Goal: Task Accomplishment & Management: Use online tool/utility

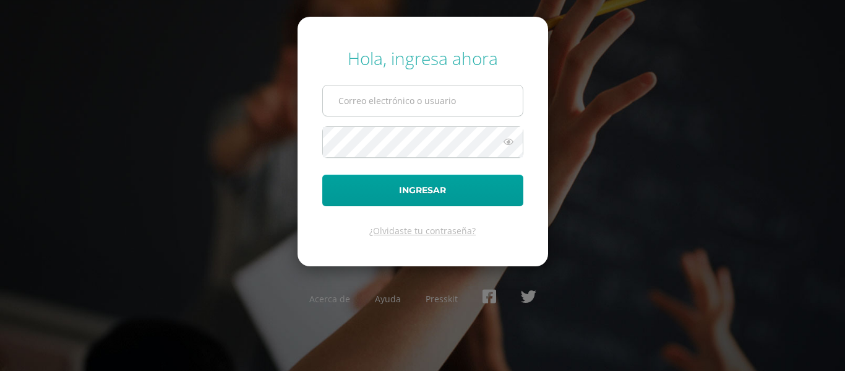
click at [371, 88] on input "text" at bounding box center [423, 100] width 200 height 30
type input "claudiam@cig.edu.gt"
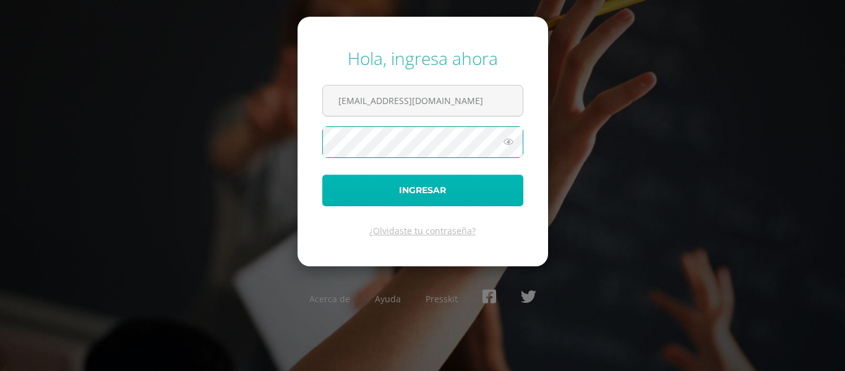
click at [426, 186] on button "Ingresar" at bounding box center [422, 191] width 201 height 32
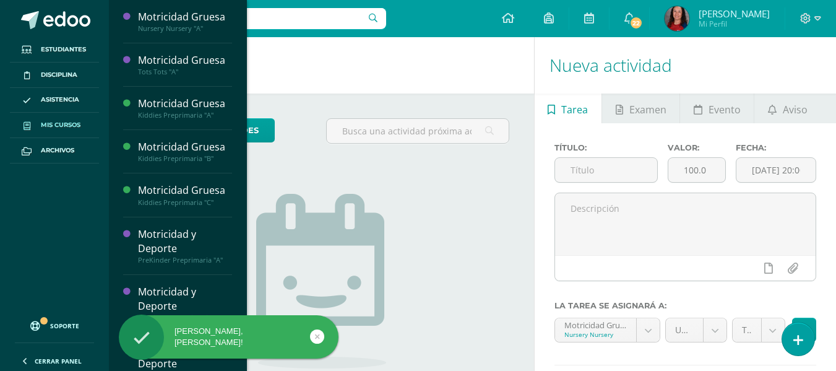
click at [56, 124] on span "Mis cursos" at bounding box center [61, 125] width 40 height 10
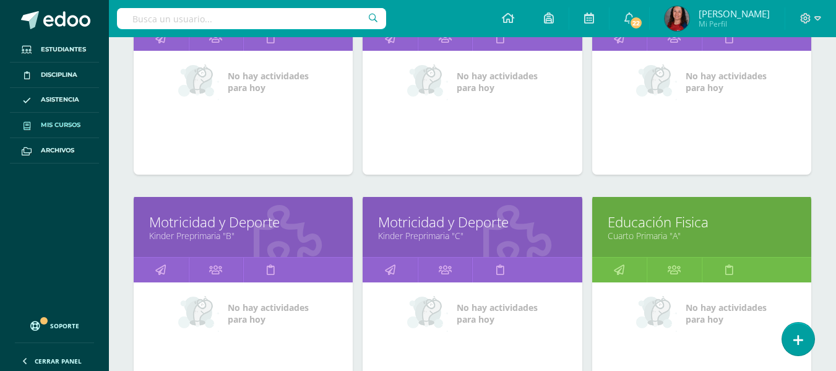
scroll to position [743, 0]
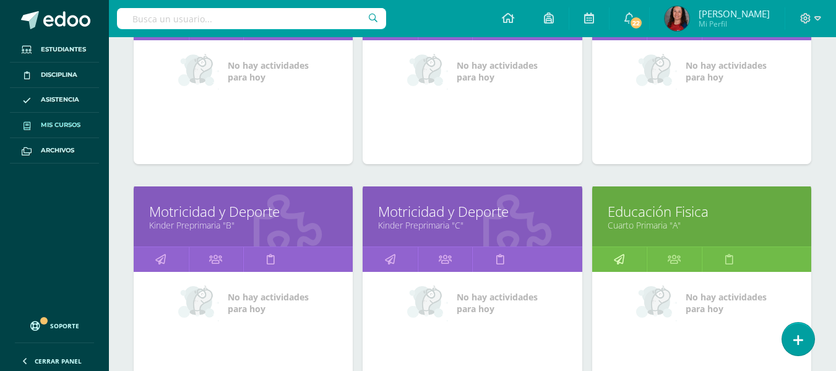
click at [618, 261] on icon at bounding box center [619, 259] width 11 height 24
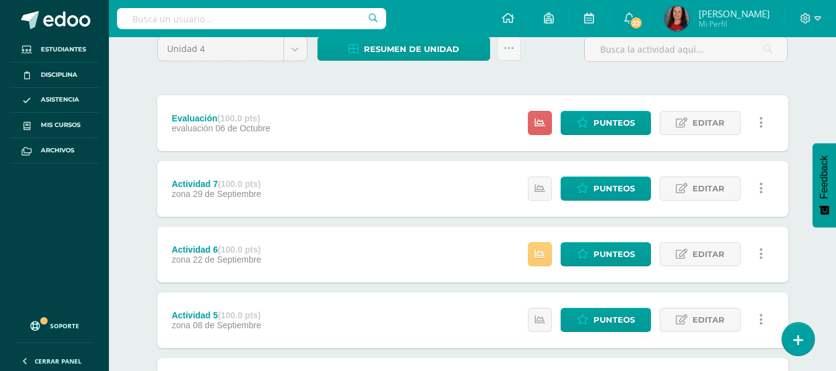
scroll to position [124, 0]
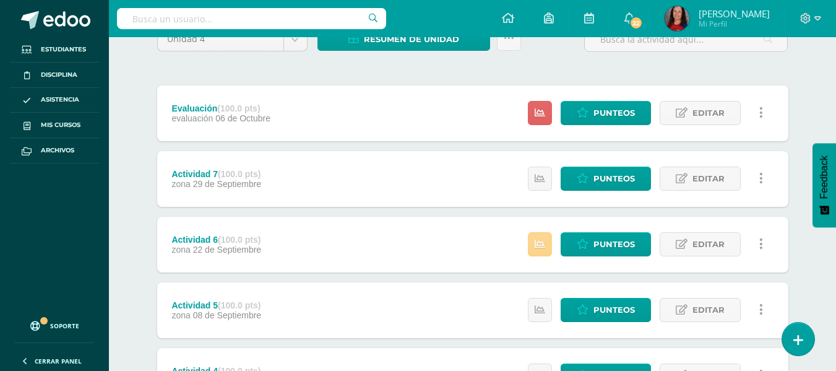
click at [551, 241] on link at bounding box center [540, 244] width 24 height 24
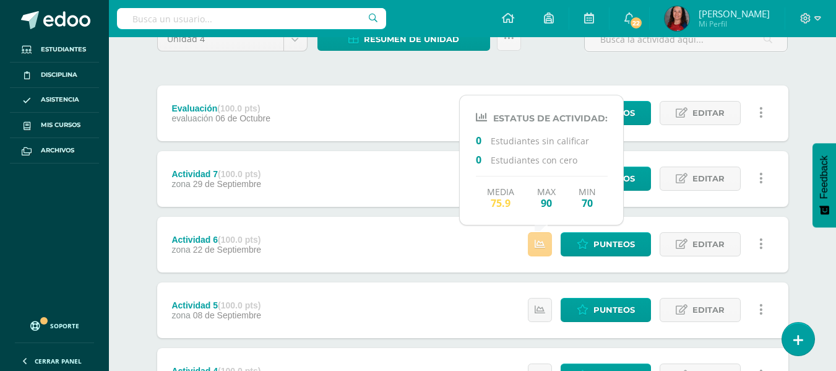
click at [551, 241] on link at bounding box center [540, 244] width 24 height 24
click at [489, 232] on div "Actividad 6 (100.0 pts) zona 22 de Septiembre Punteos Editar Historial de activ…" at bounding box center [472, 245] width 631 height 56
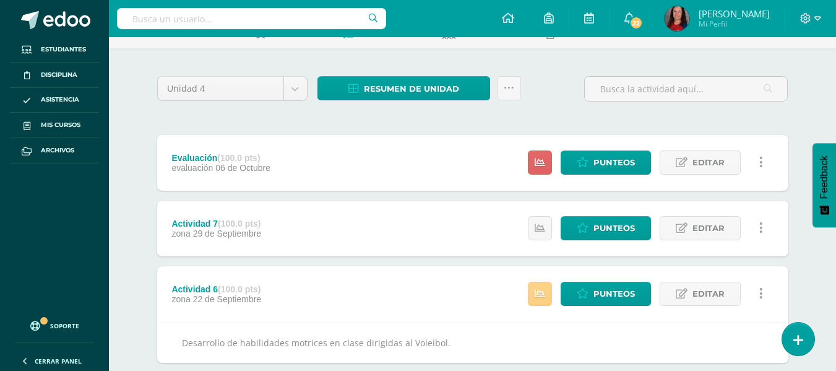
scroll to position [0, 0]
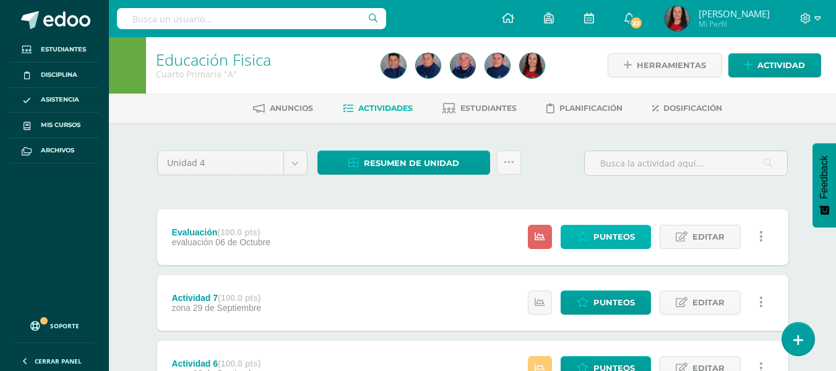
click at [605, 240] on span "Punteos" at bounding box center [614, 236] width 41 height 23
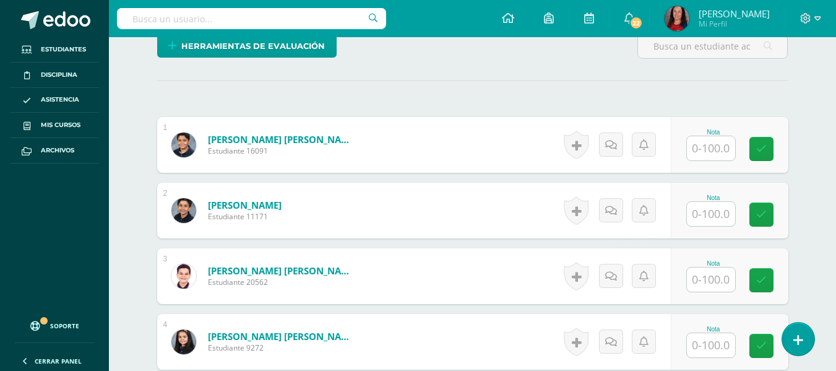
scroll to position [326, 0]
click at [718, 145] on input "text" at bounding box center [711, 148] width 48 height 24
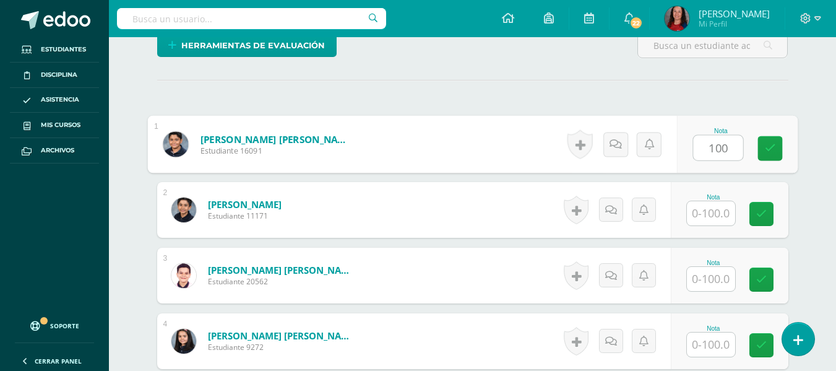
type input "100"
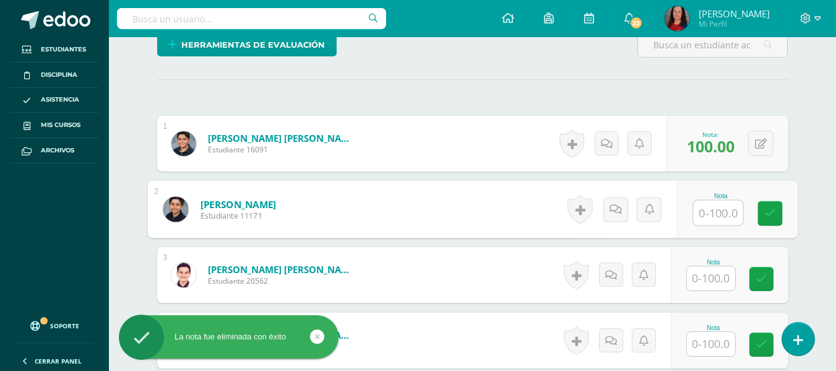
scroll to position [327, 0]
click at [711, 279] on input "text" at bounding box center [711, 278] width 48 height 24
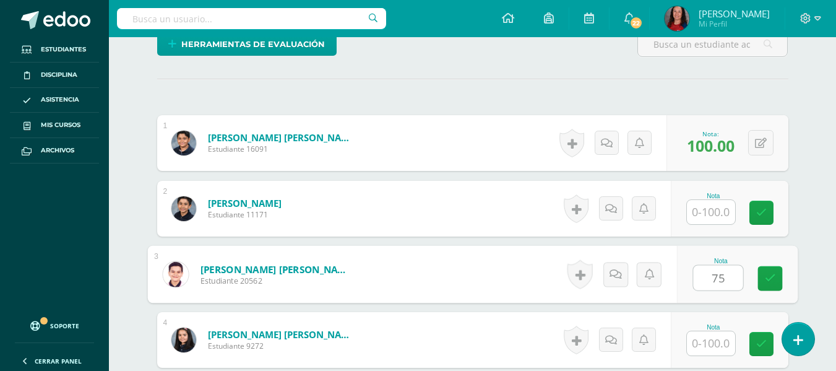
type input "75"
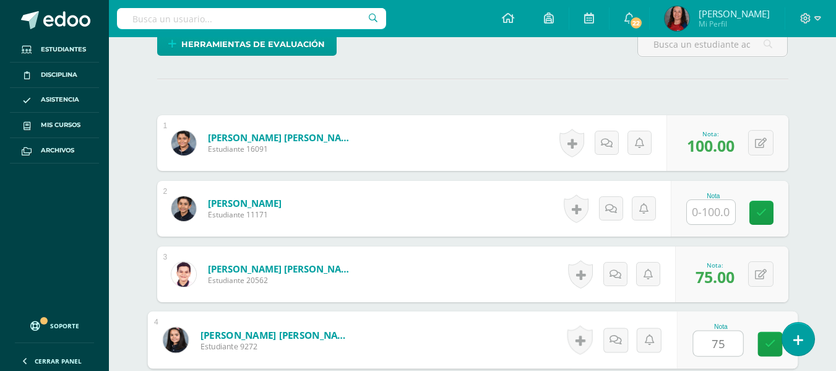
type input "75"
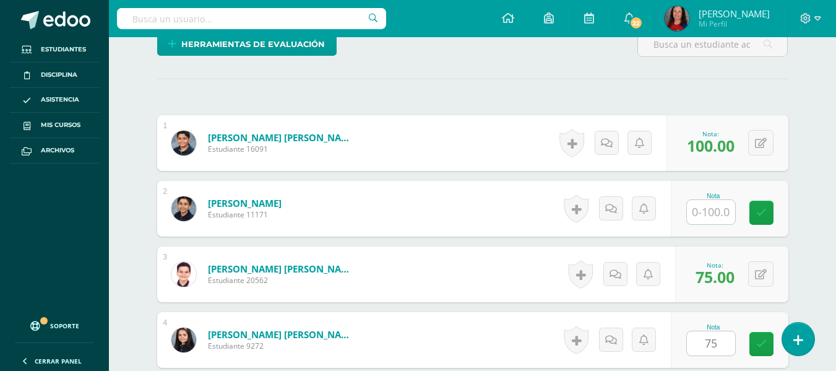
scroll to position [550, 0]
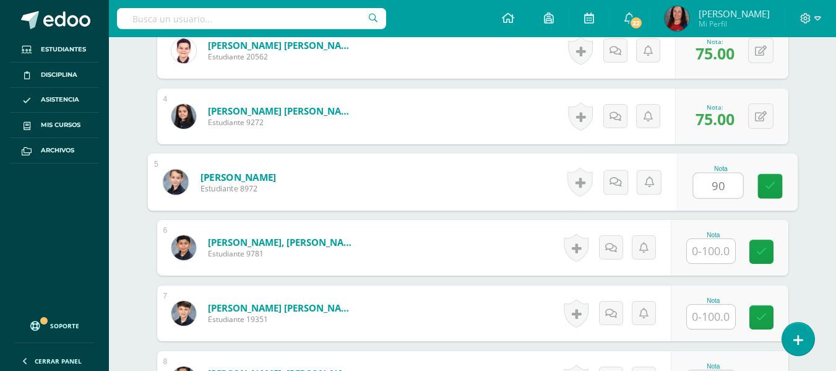
type input "90"
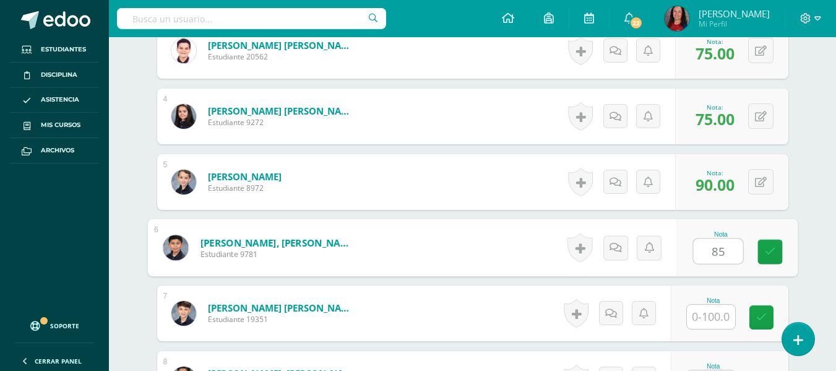
type input "85"
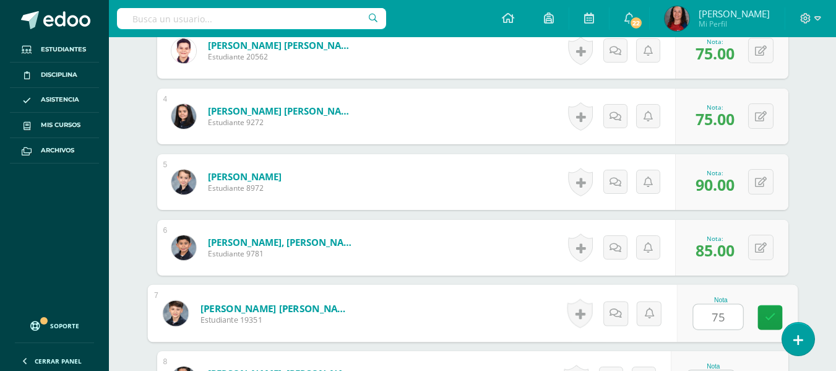
type input "75"
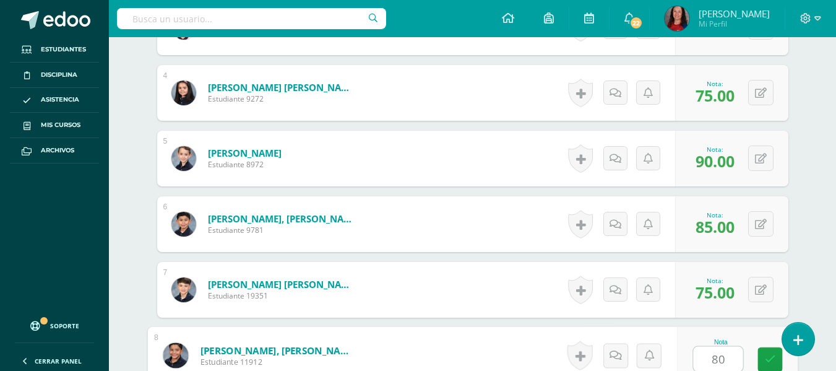
type input "80"
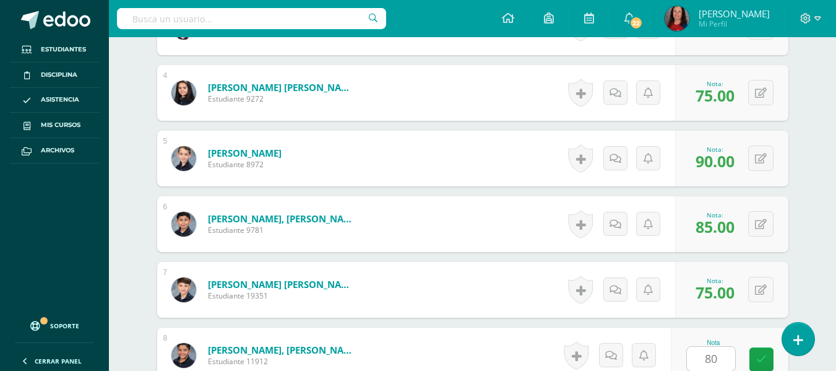
scroll to position [813, 0]
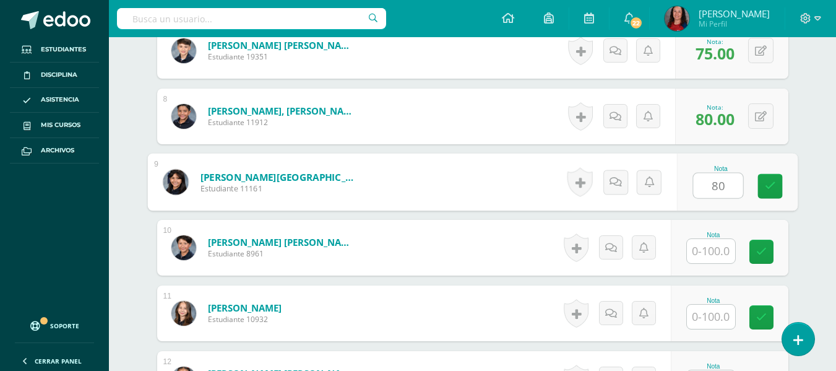
type input "80"
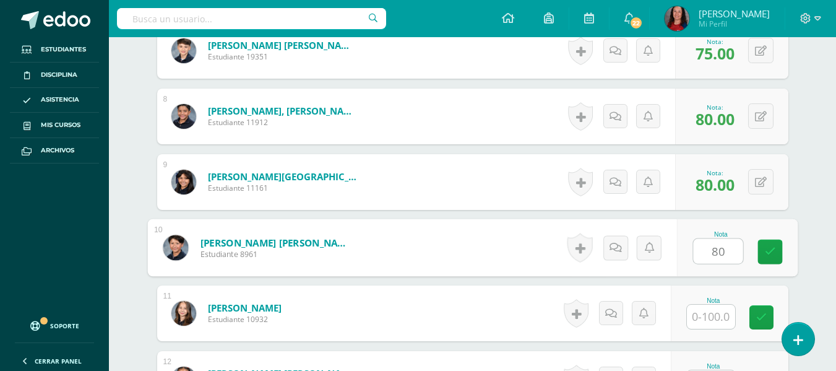
type input "80"
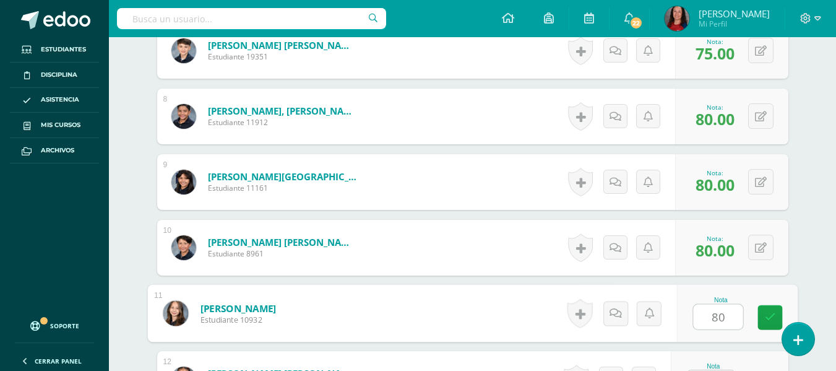
type input "80"
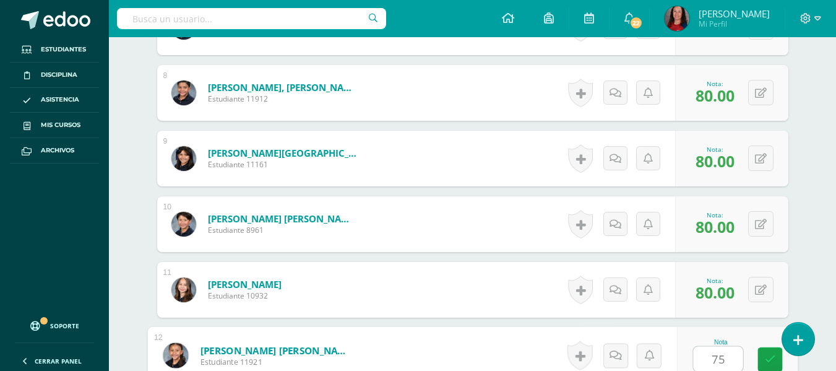
type input "75"
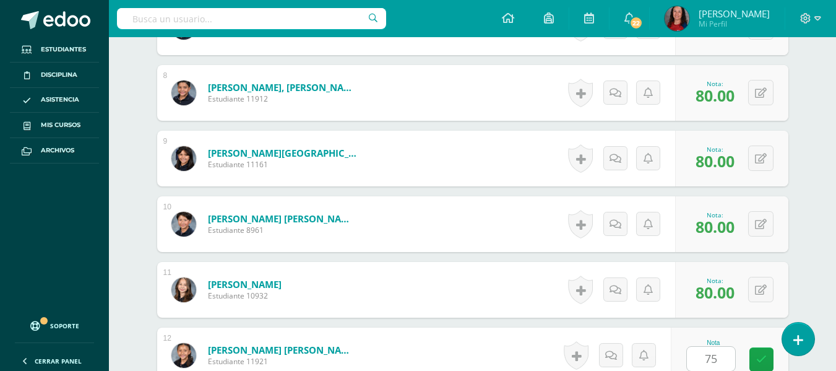
scroll to position [1075, 0]
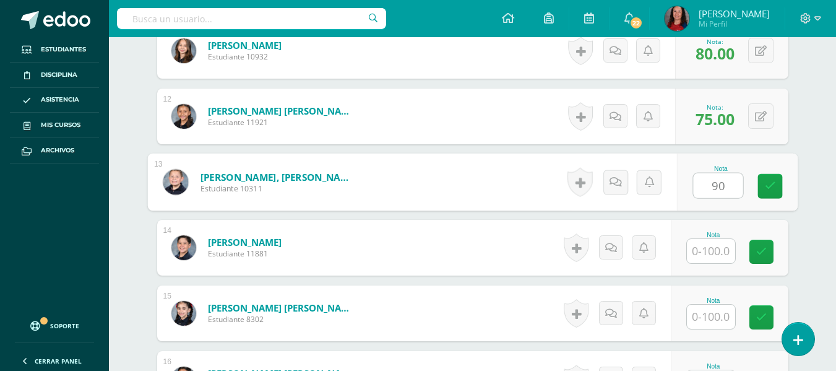
type input "90"
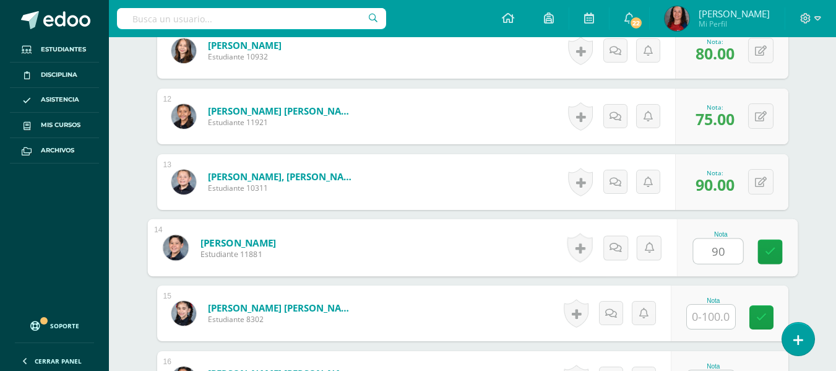
type input "90"
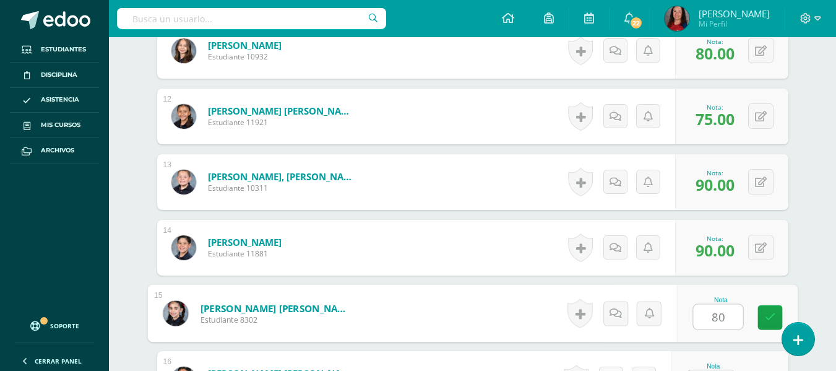
type input "80"
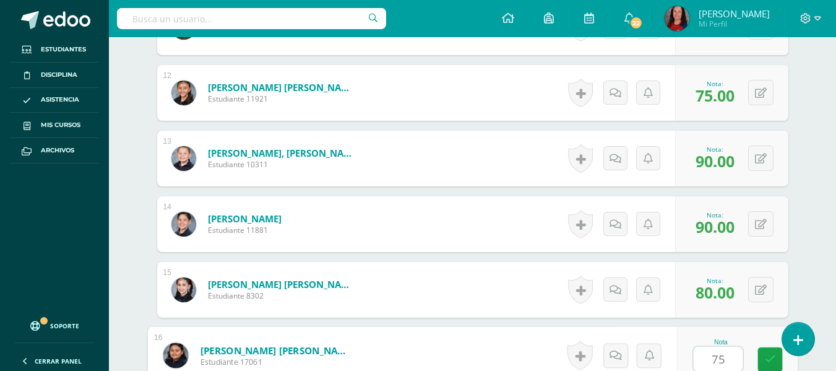
type input "75"
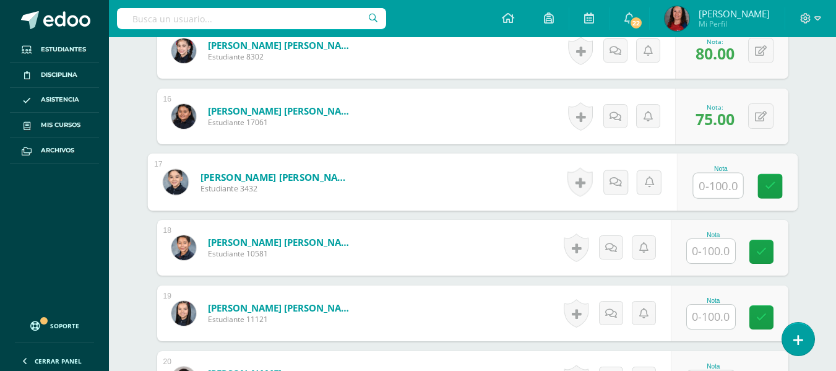
type input "8"
type input "75"
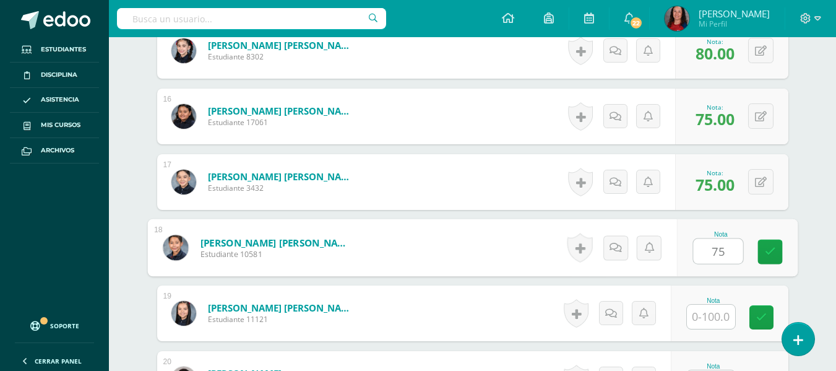
type input "75"
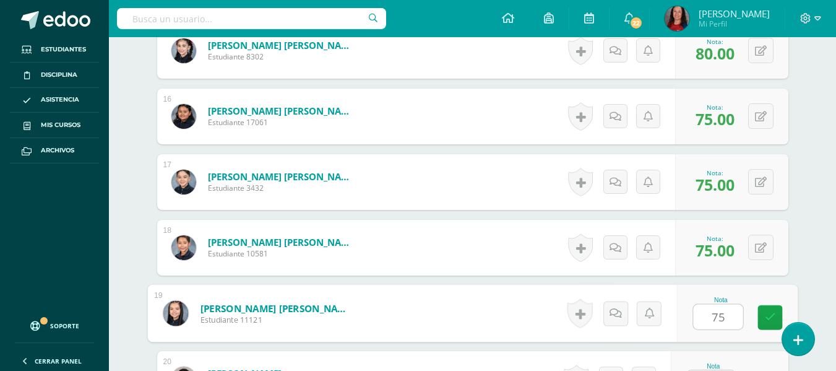
type input "75"
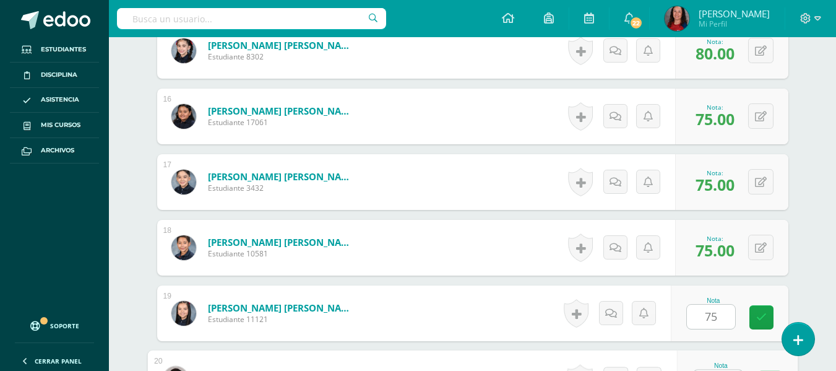
scroll to position [1361, 0]
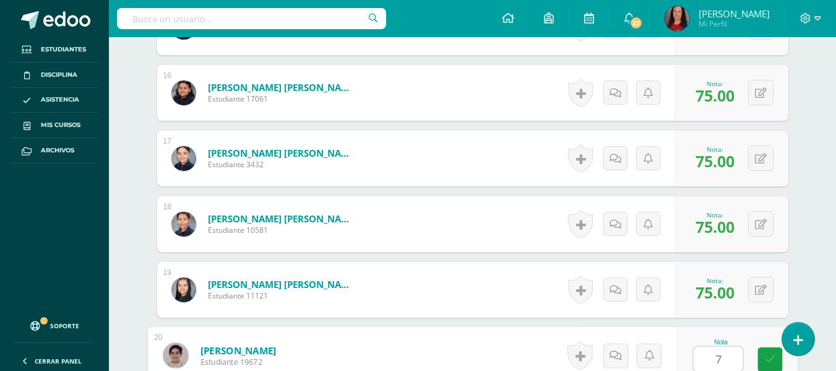
type input "7"
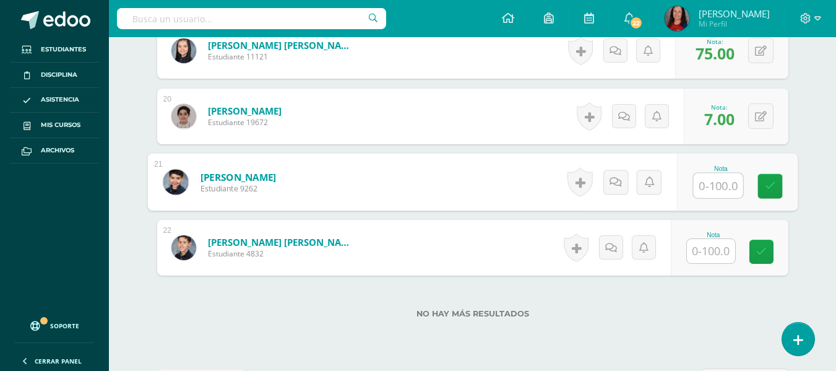
click at [720, 189] on input "text" at bounding box center [718, 185] width 50 height 25
click at [732, 190] on input "text" at bounding box center [718, 185] width 50 height 25
type input "b"
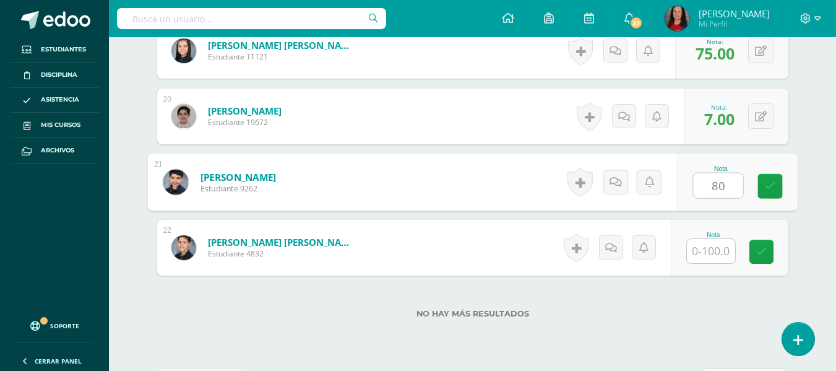
type input "80"
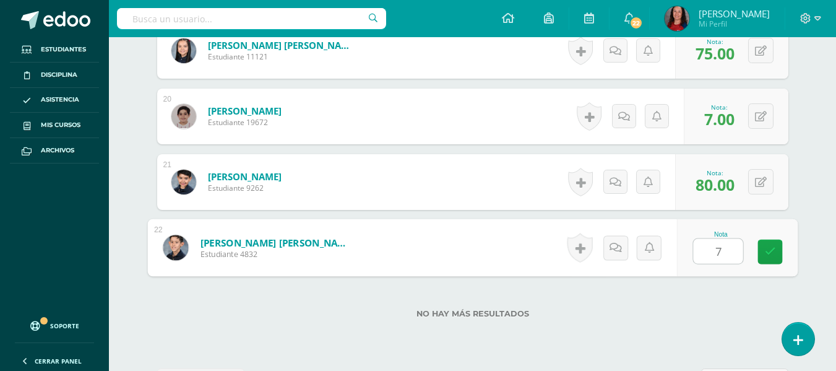
type input "75"
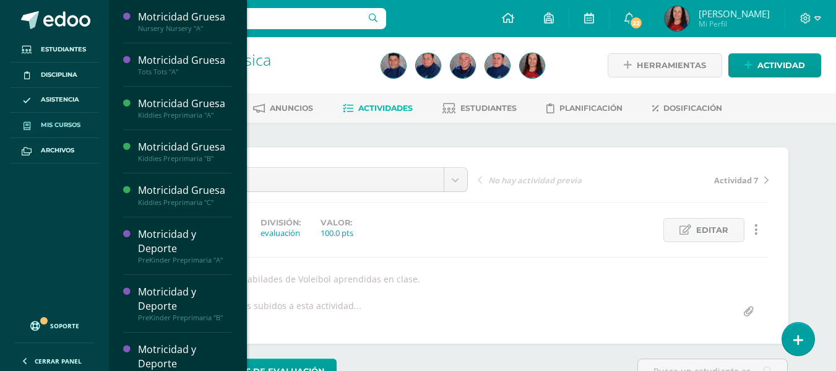
click at [72, 124] on span "Mis cursos" at bounding box center [61, 125] width 40 height 10
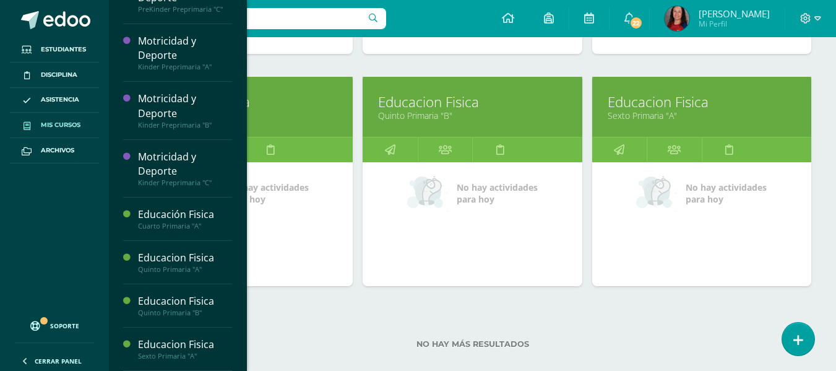
scroll to position [1102, 0]
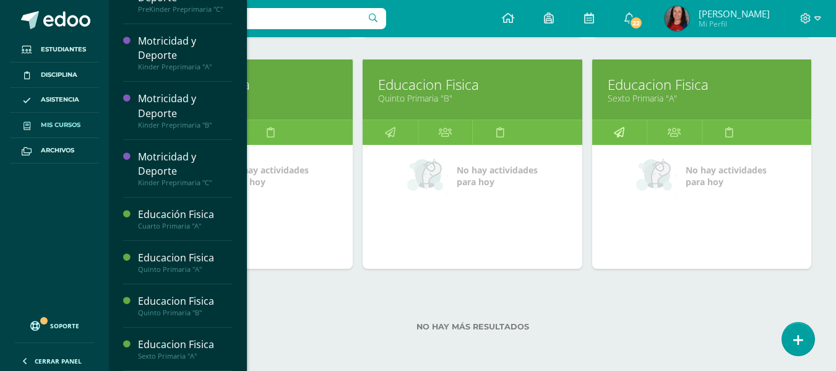
click at [616, 130] on icon at bounding box center [619, 132] width 11 height 24
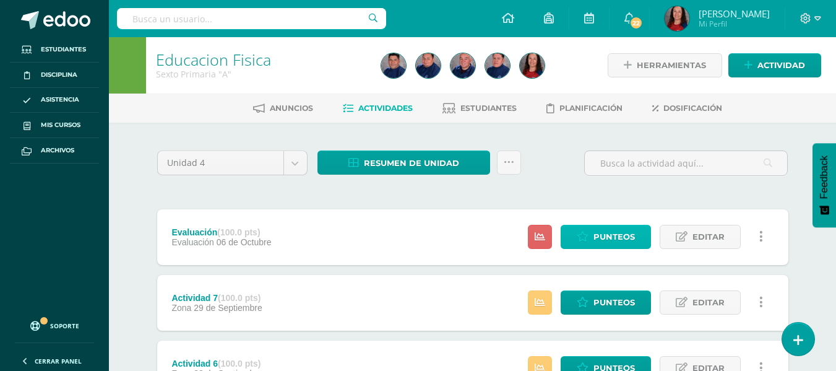
click at [602, 231] on span "Punteos" at bounding box center [614, 236] width 41 height 23
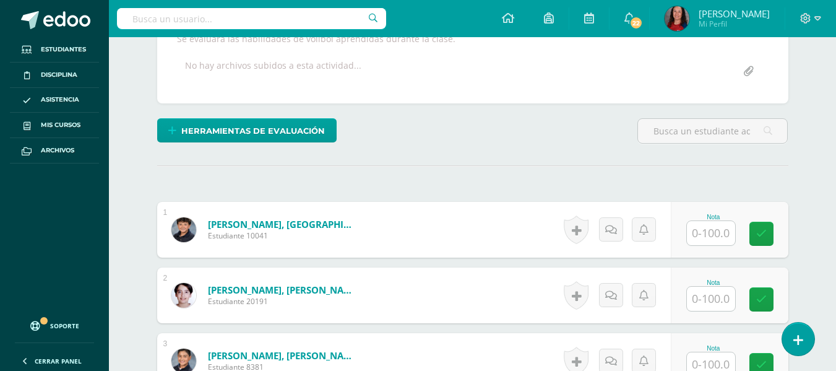
scroll to position [267, 0]
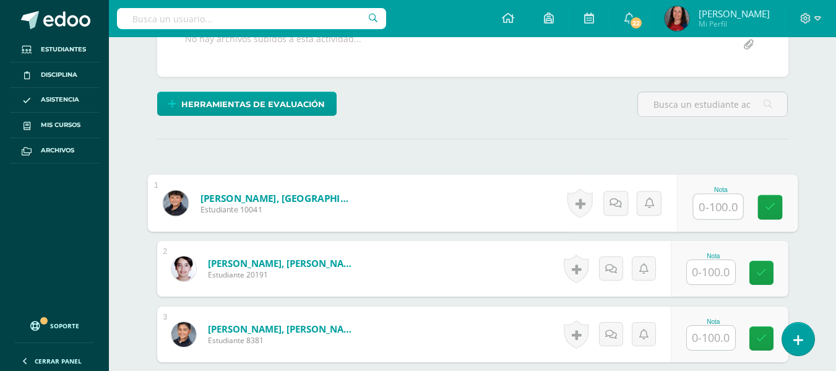
click at [694, 199] on input "text" at bounding box center [718, 206] width 50 height 25
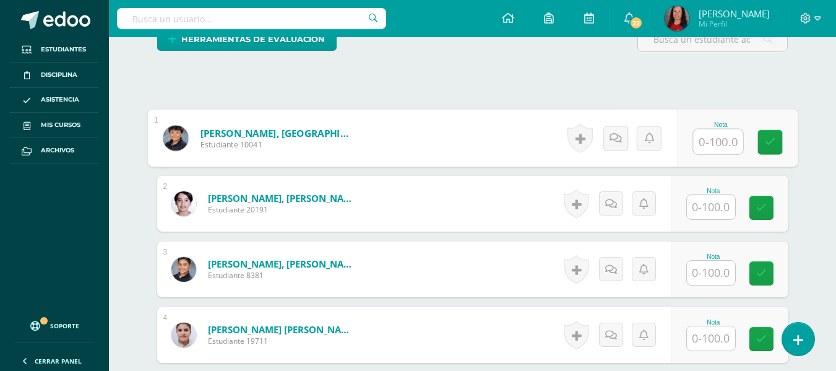
scroll to position [391, 0]
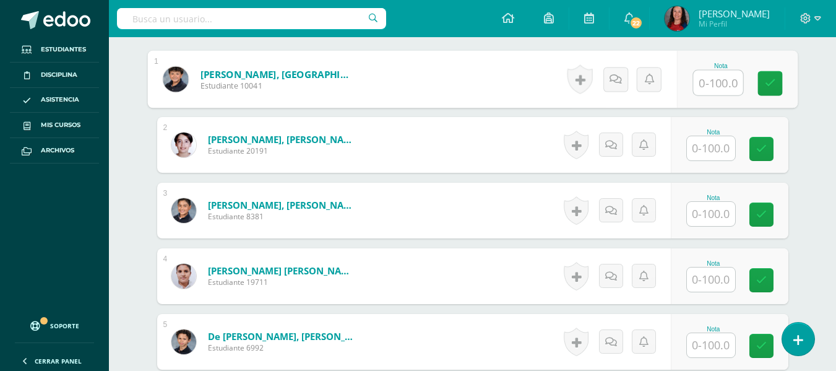
click at [707, 150] on input "text" at bounding box center [711, 148] width 48 height 24
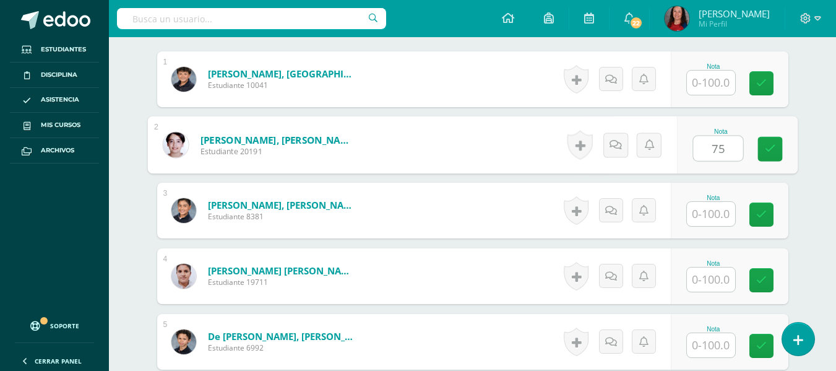
type input "75"
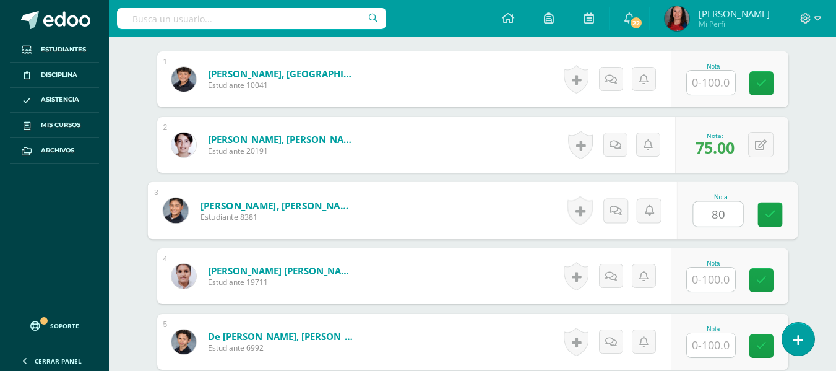
type input "80"
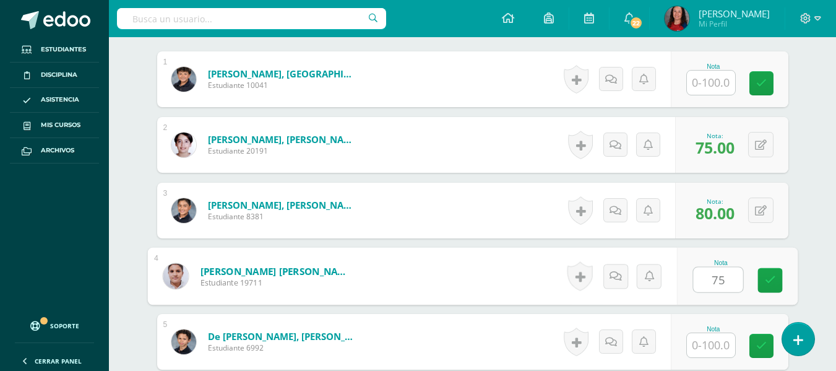
type input "75"
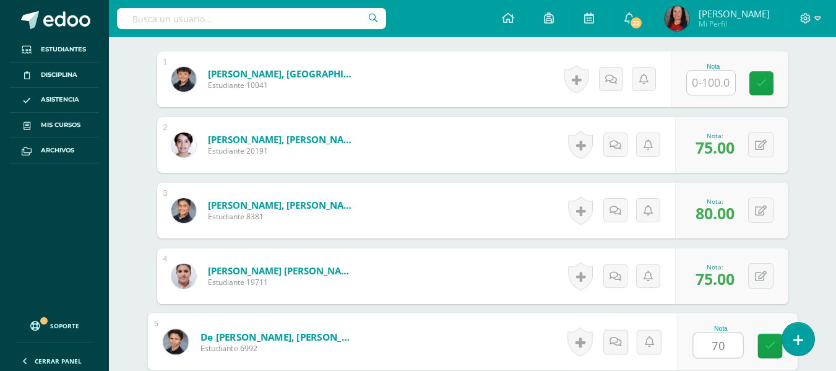
type input "70"
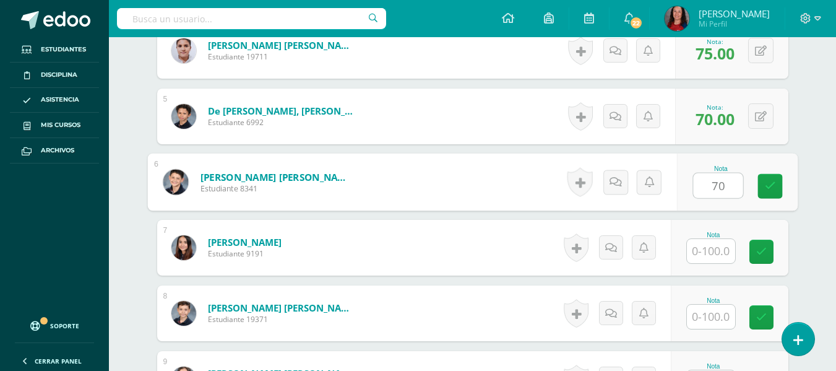
type input "70"
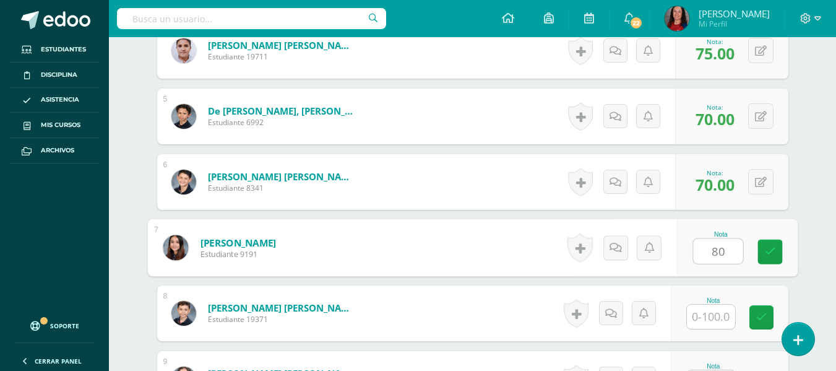
type input "80"
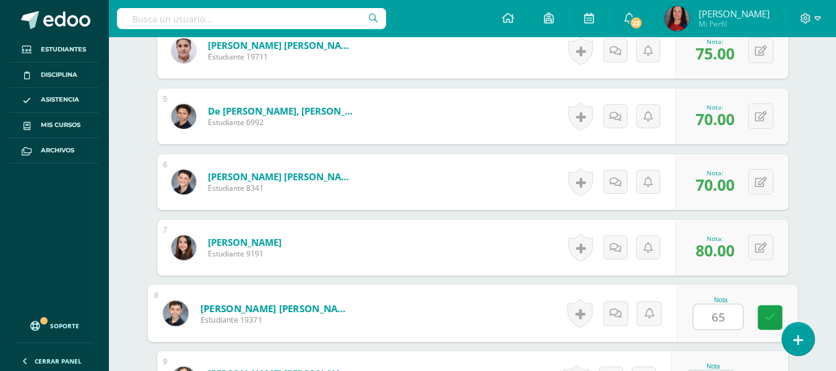
type input "65"
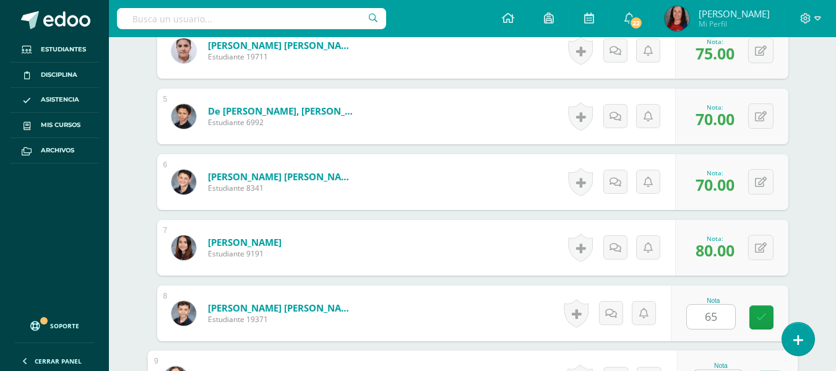
scroll to position [639, 0]
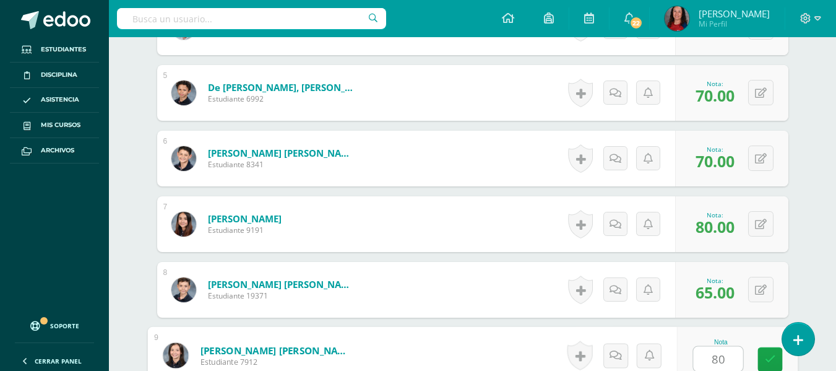
type input "80"
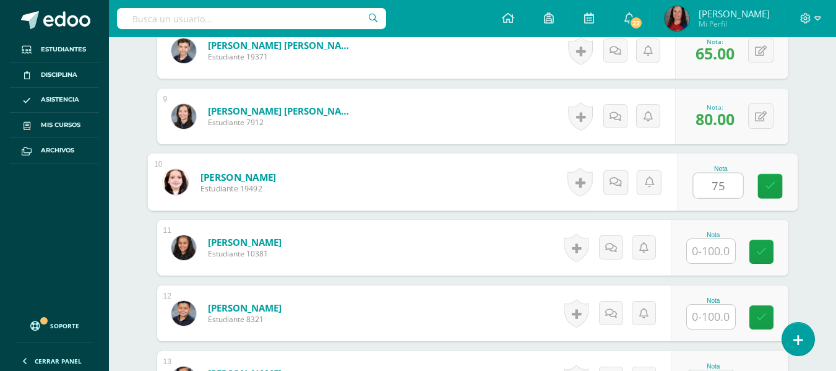
type input "75"
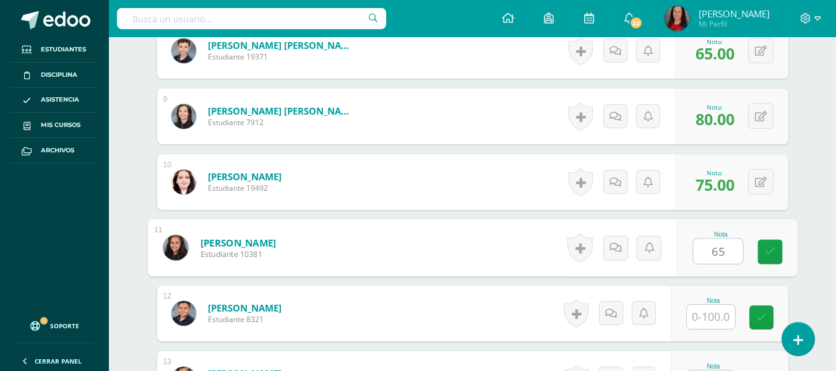
type input "65"
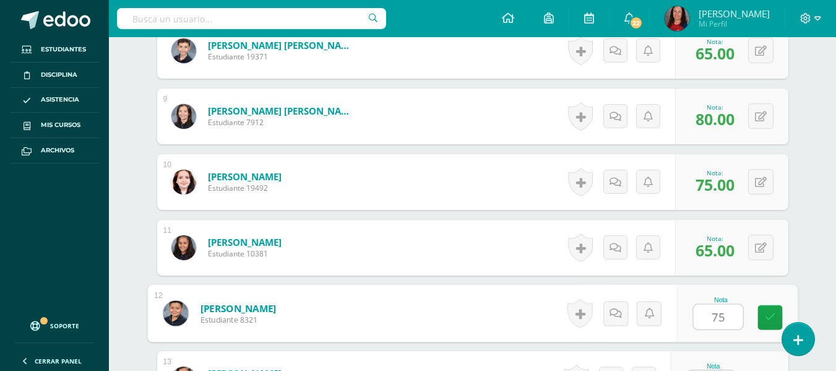
type input "75"
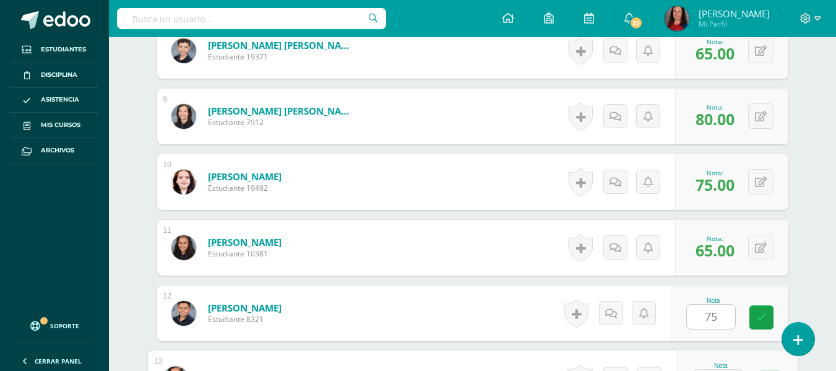
scroll to position [902, 0]
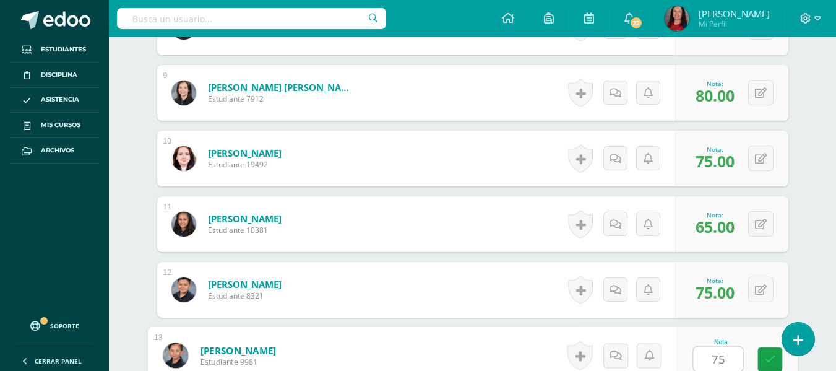
type input "75"
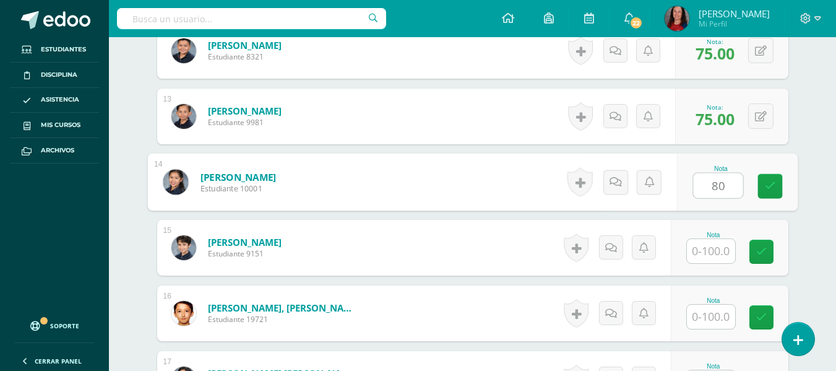
type input "80"
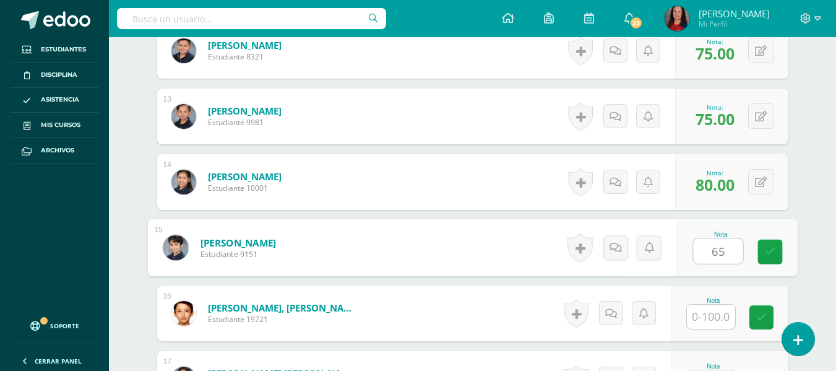
type input "65"
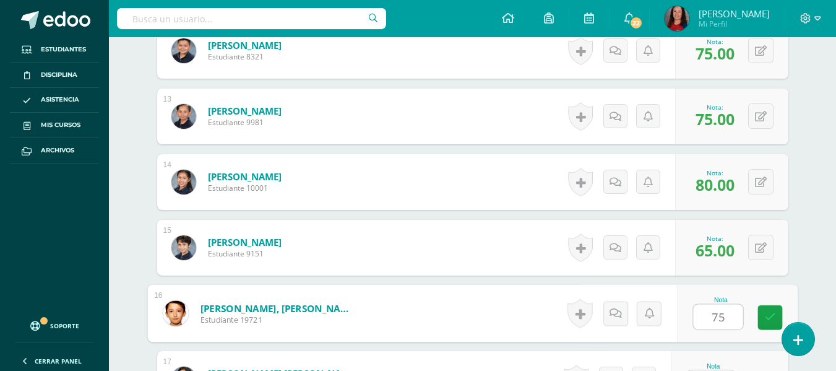
type input "75"
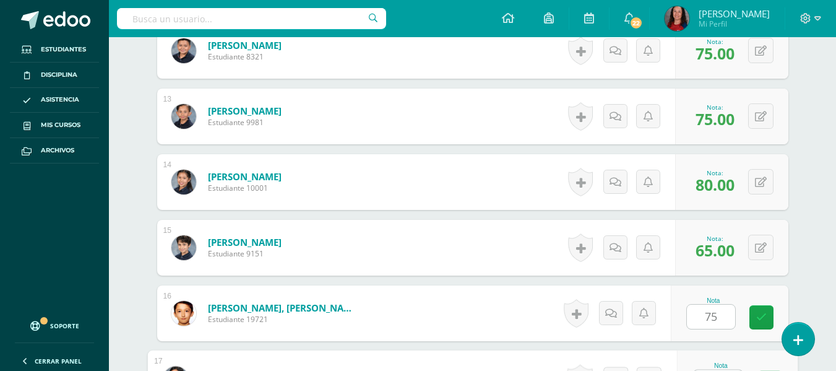
scroll to position [1164, 0]
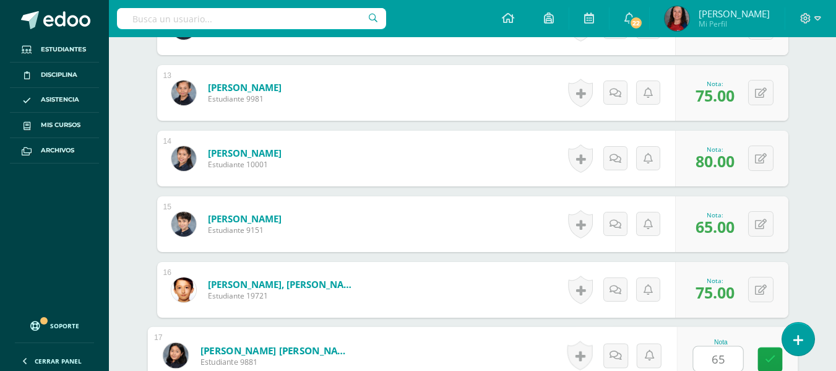
type input "65"
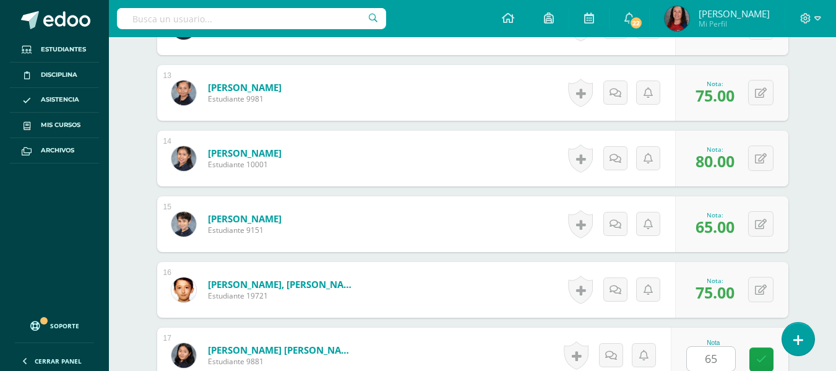
scroll to position [1403, 0]
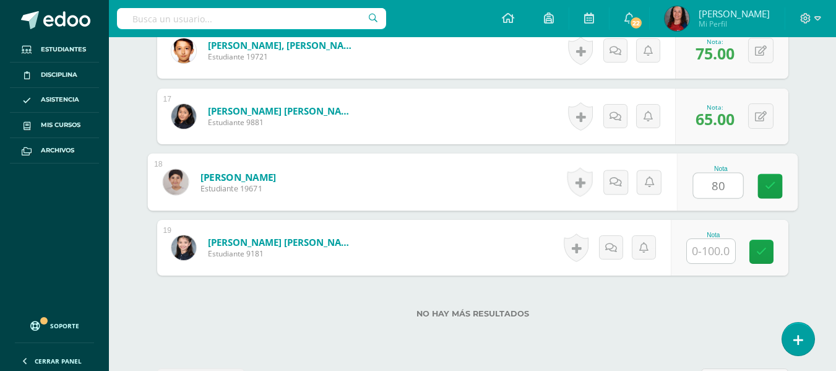
type input "80"
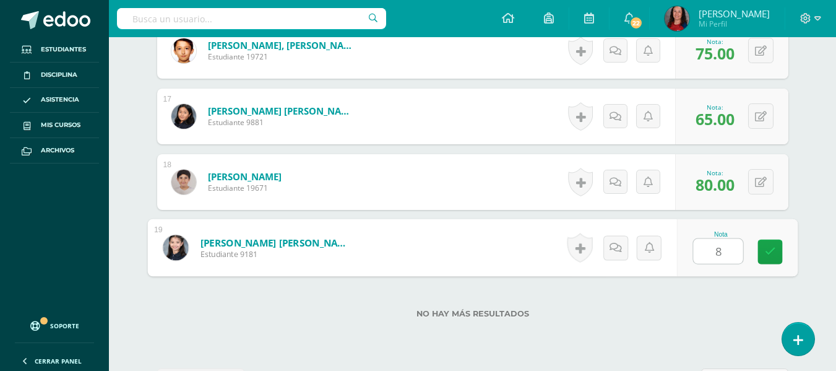
type input "80"
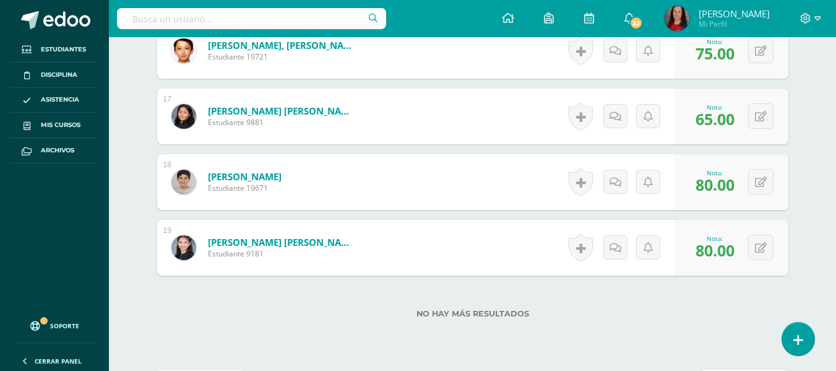
click at [821, 19] on div at bounding box center [810, 18] width 51 height 37
click at [818, 19] on icon at bounding box center [817, 18] width 7 height 11
click at [774, 87] on span "Cerrar sesión" at bounding box center [779, 85] width 56 height 12
